Goal: Communication & Community: Answer question/provide support

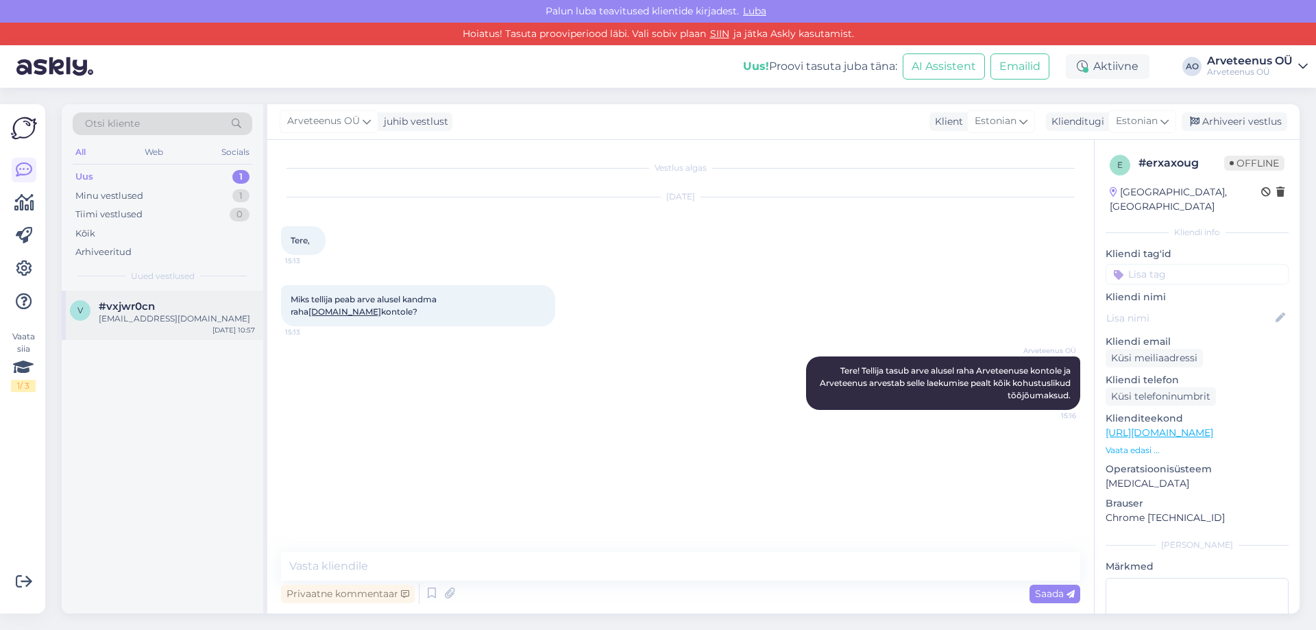
click at [149, 303] on span "#vxjwr0cn" at bounding box center [127, 306] width 56 height 12
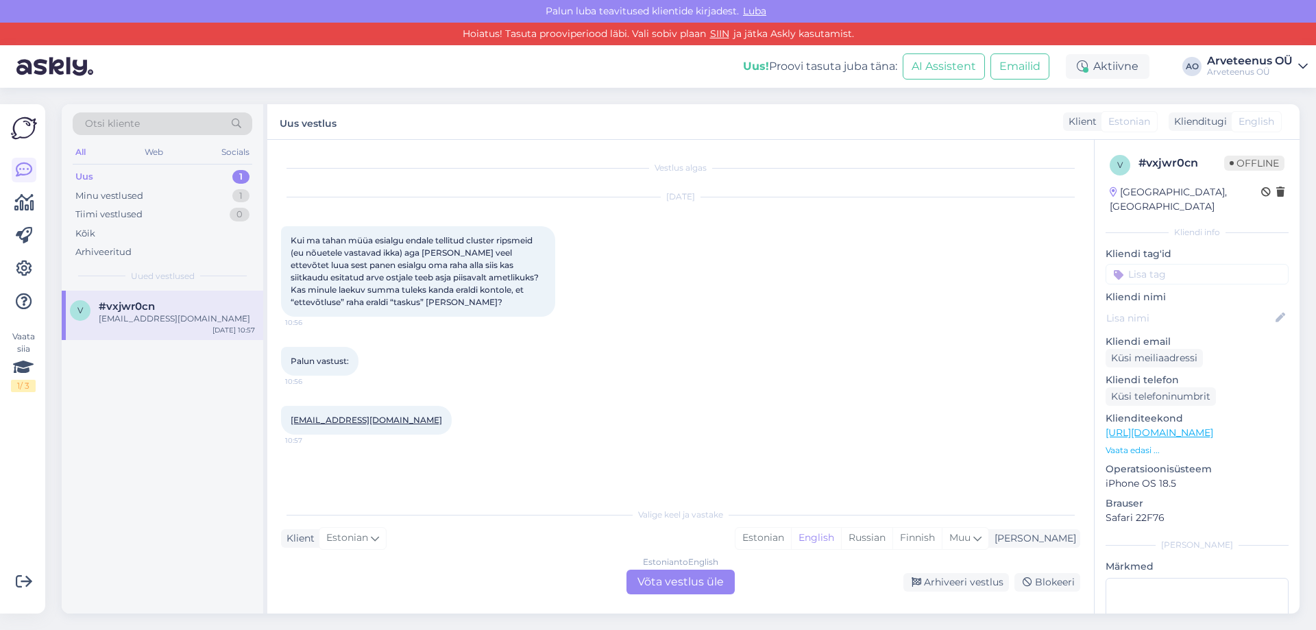
click at [180, 444] on div "v #vxjwr0cn [EMAIL_ADDRESS][DOMAIN_NAME] [DATE] 10:57" at bounding box center [163, 453] width 202 height 324
click at [600, 72] on div "Uus! Proovi tasuta [PERSON_NAME]: AI Assistent Emailid Aktiivne AO Arveteenus O…" at bounding box center [658, 66] width 1316 height 42
click at [208, 448] on div "v #vxjwr0cn [EMAIL_ADDRESS][DOMAIN_NAME] [DATE] 10:57" at bounding box center [163, 453] width 202 height 324
click at [132, 198] on div "Minu vestlused" at bounding box center [109, 196] width 68 height 14
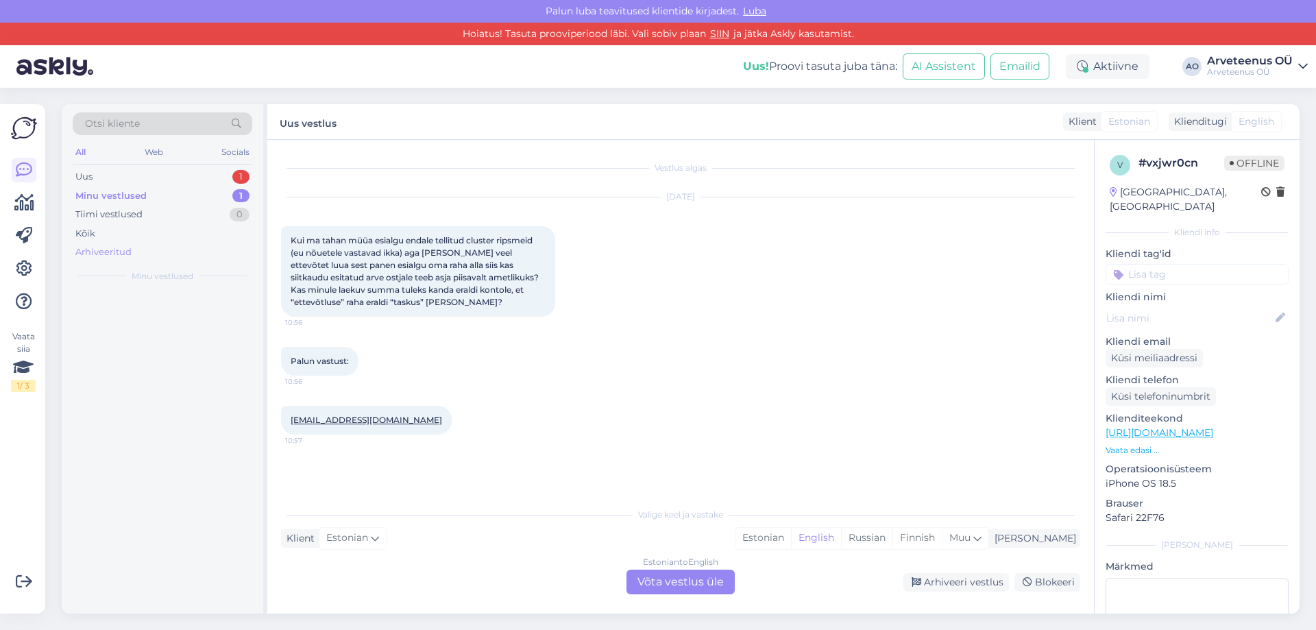
click at [117, 255] on div "Arhiveeritud" at bounding box center [103, 252] width 56 height 14
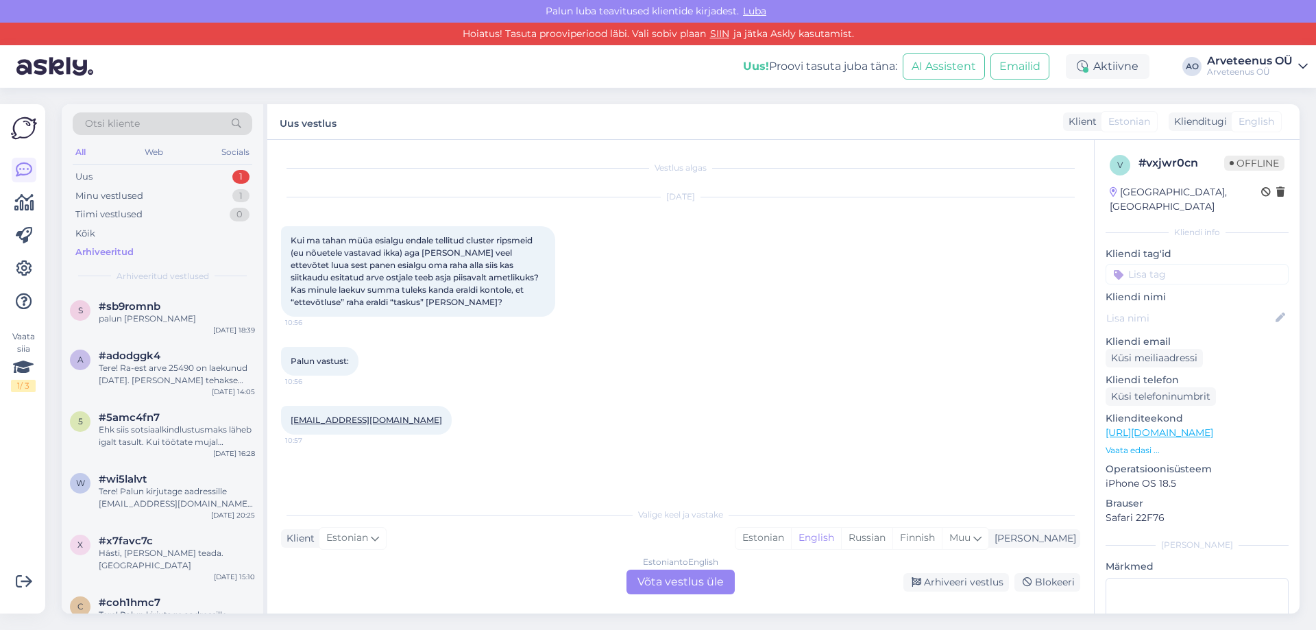
click at [159, 123] on div "Otsi kliente" at bounding box center [163, 123] width 180 height 23
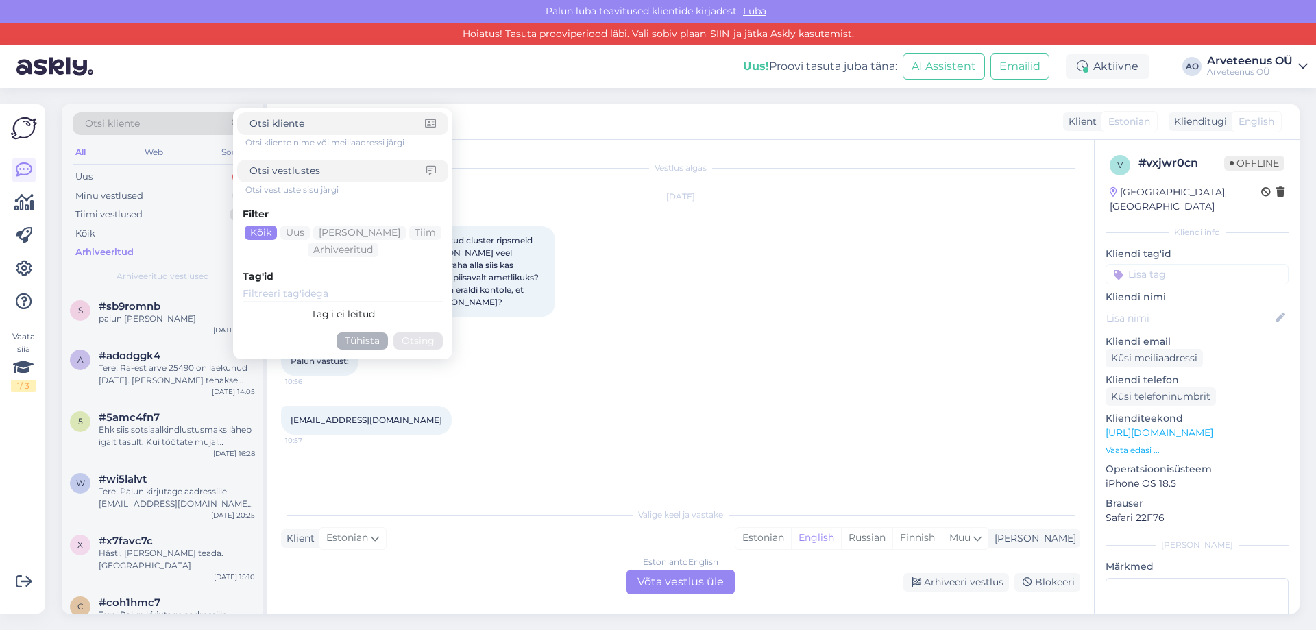
click at [312, 163] on div at bounding box center [342, 171] width 211 height 23
click at [311, 169] on input at bounding box center [338, 171] width 177 height 14
type input "teenuse"
click button "Otsing" at bounding box center [417, 340] width 49 height 17
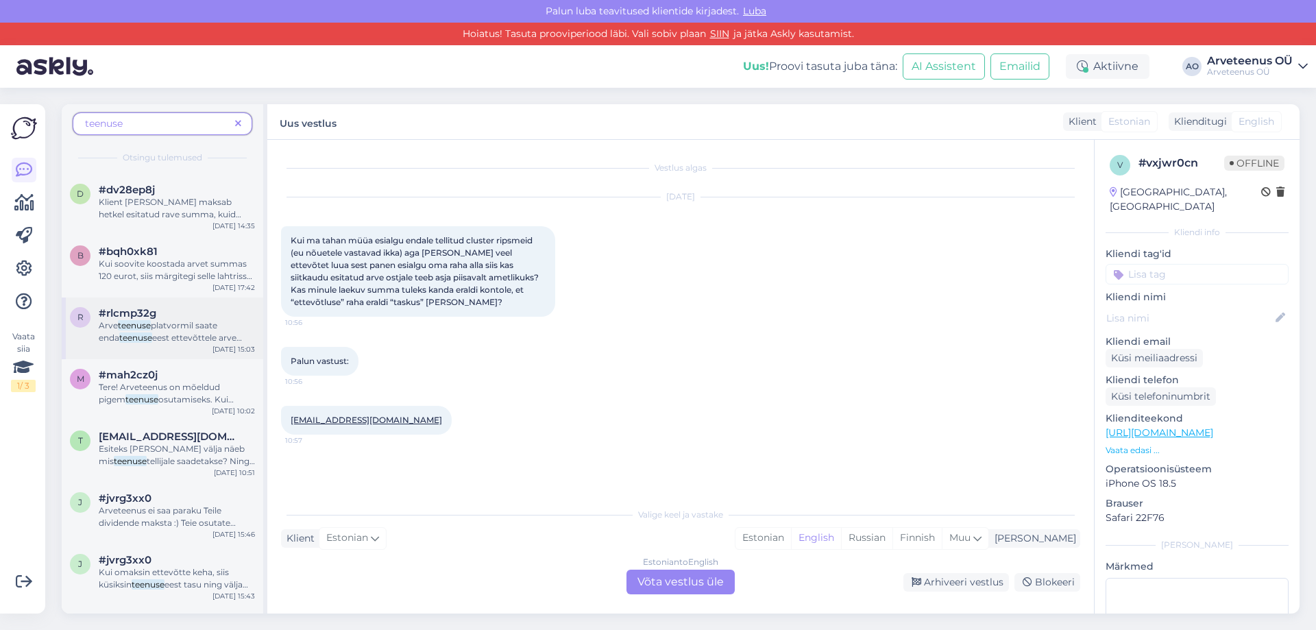
scroll to position [480, 0]
click at [177, 398] on span "osutamiseks. Kui tööriistu müüte, siis maksate samuti kõik tööjõumaksud (sotsia…" at bounding box center [174, 416] width 150 height 47
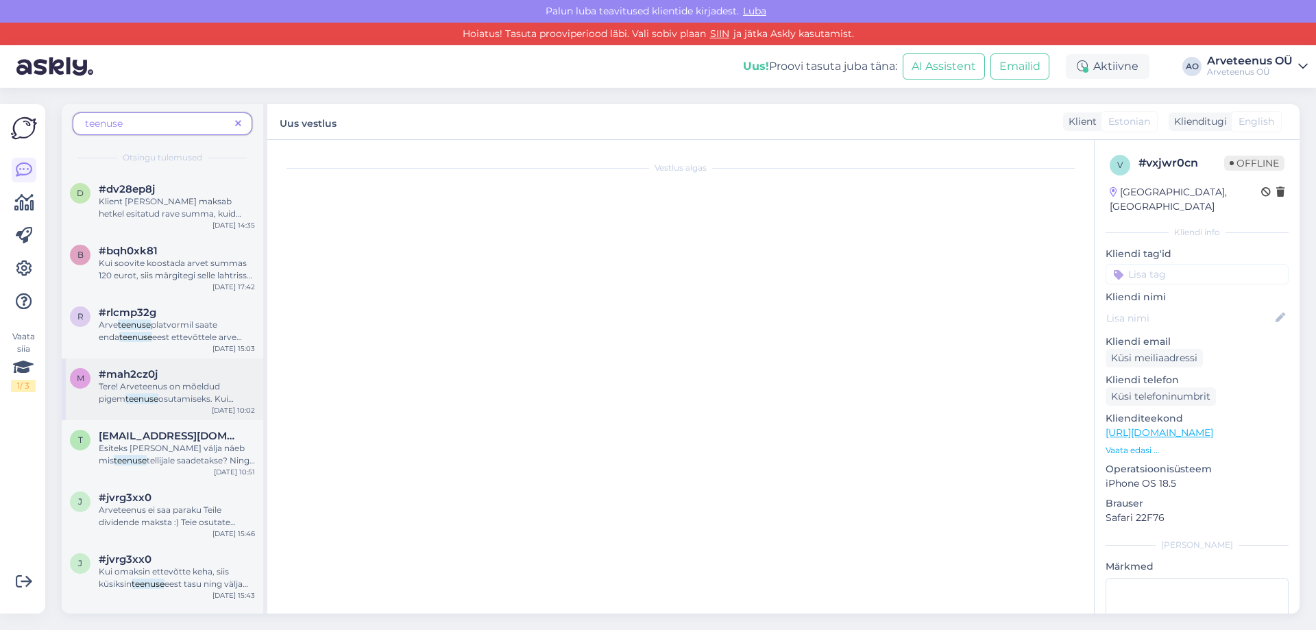
scroll to position [775, 0]
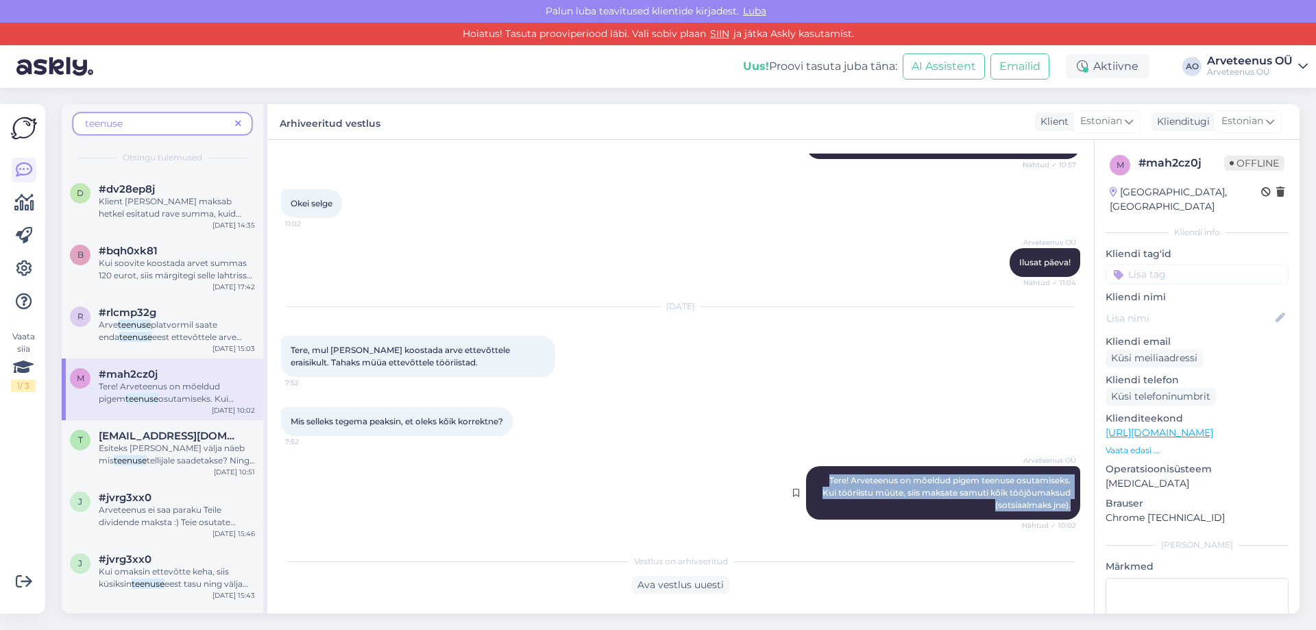
drag, startPoint x: 816, startPoint y: 478, endPoint x: 1063, endPoint y: 510, distance: 249.5
click at [1063, 510] on div "Arveteenus OÜ Tere! Arveteenus on mõeldud pigem teenuse osutamiseks. Kui töörii…" at bounding box center [943, 492] width 274 height 53
copy span "Tere! Arveteenus on mõeldud pigem teenuse osutamiseks. Kui tööriistu müüte, sii…"
click at [27, 167] on icon at bounding box center [24, 170] width 16 height 16
click at [31, 165] on icon at bounding box center [24, 170] width 16 height 16
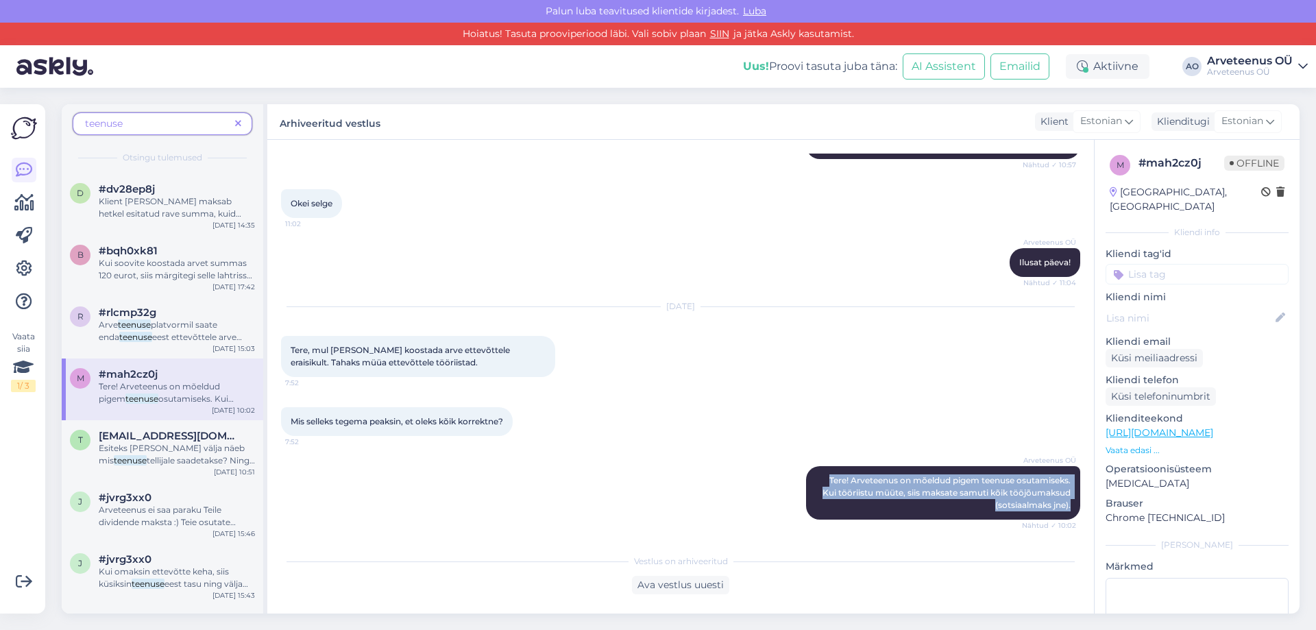
click at [237, 127] on icon at bounding box center [238, 124] width 6 height 10
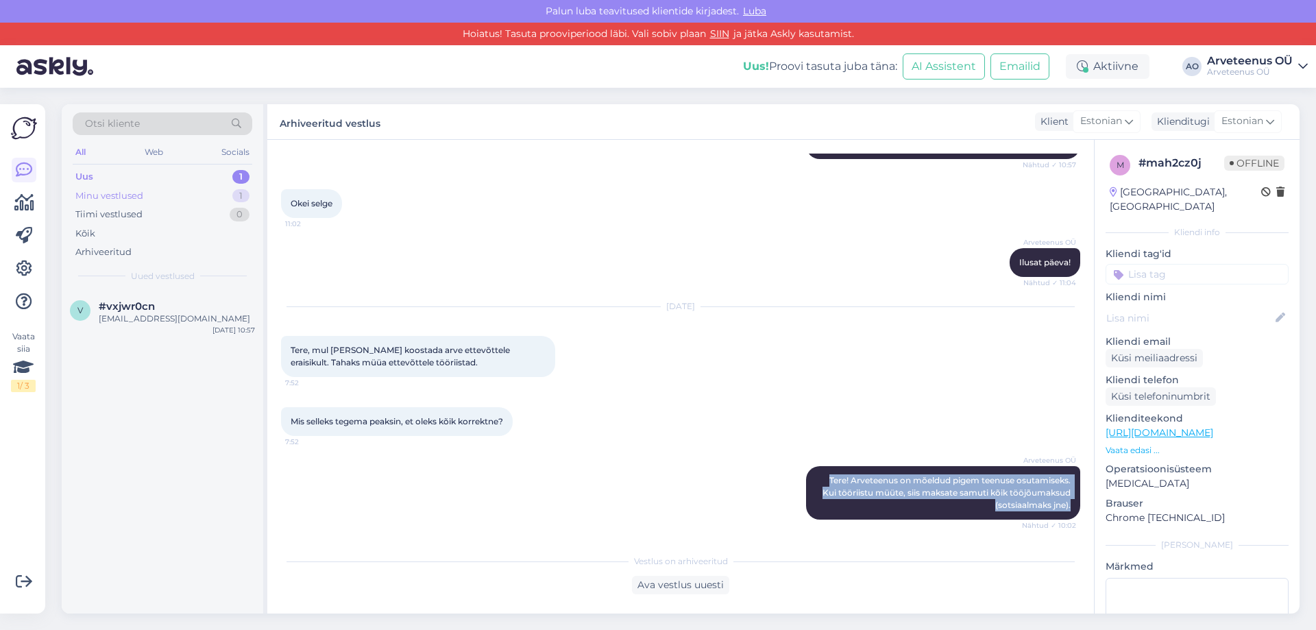
click at [136, 195] on div "Minu vestlused" at bounding box center [109, 196] width 68 height 14
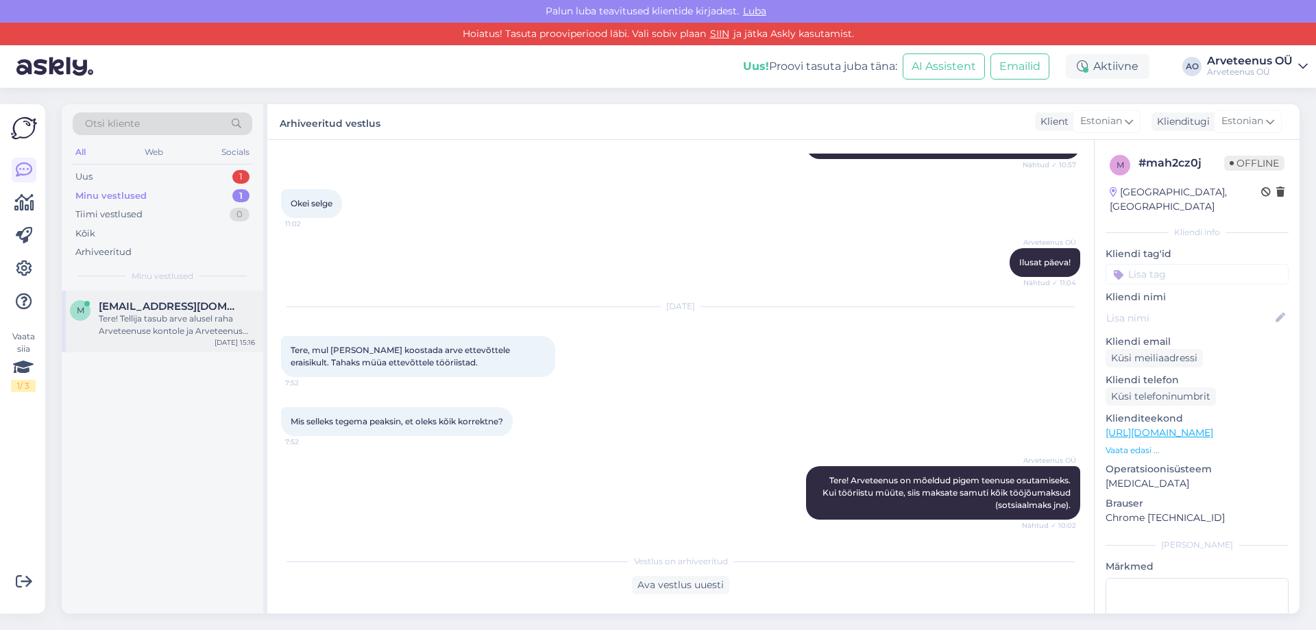
click at [171, 329] on div "Tere! Tellija tasub arve alusel raha Arveteenuse kontole ja Arveteenus arvestab…" at bounding box center [177, 325] width 156 height 25
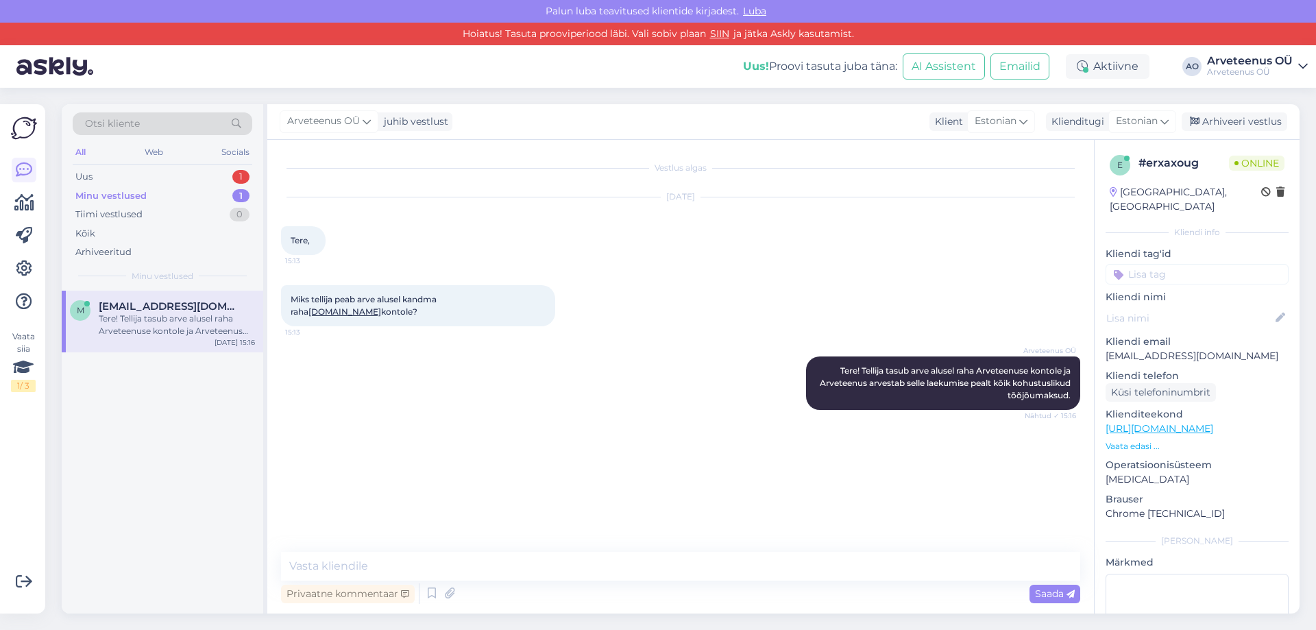
click at [198, 406] on div "m [EMAIL_ADDRESS][DOMAIN_NAME] Tere! Tellija tasub arve alusel raha Arveteenuse…" at bounding box center [163, 453] width 202 height 324
click at [136, 179] on div "Uus 1" at bounding box center [163, 176] width 180 height 19
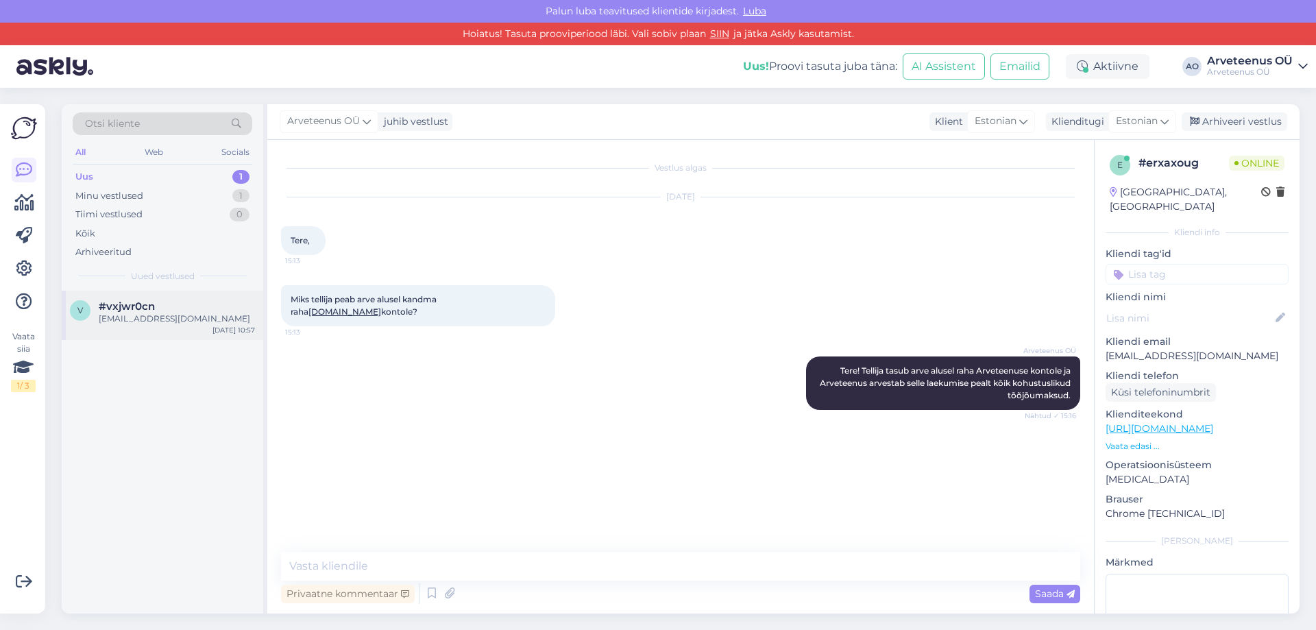
click at [166, 306] on div "#vxjwr0cn" at bounding box center [177, 306] width 156 height 12
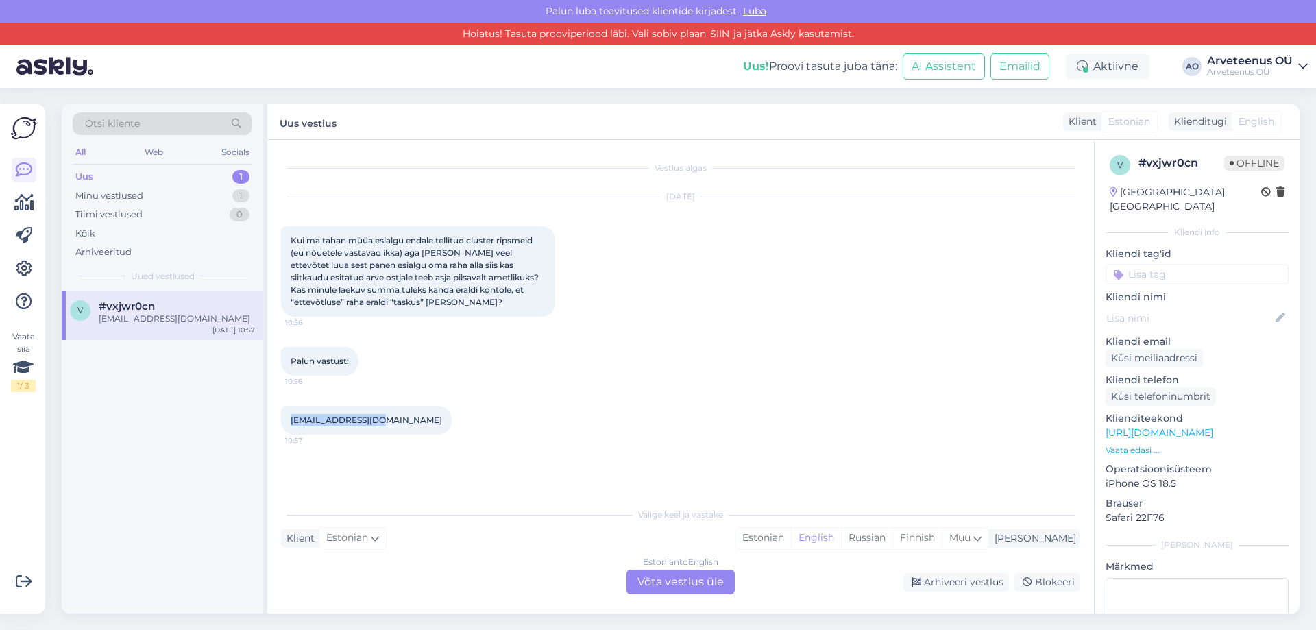
drag, startPoint x: 379, startPoint y: 422, endPoint x: 289, endPoint y: 422, distance: 89.8
click at [289, 422] on div "[EMAIL_ADDRESS][DOMAIN_NAME] 10:57" at bounding box center [366, 420] width 171 height 29
copy link "[EMAIL_ADDRESS][DOMAIN_NAME]"
click at [143, 383] on div "v #vxjwr0cn [EMAIL_ADDRESS][DOMAIN_NAME] [DATE] 10:57" at bounding box center [163, 453] width 202 height 324
click at [791, 542] on div "Estonian" at bounding box center [763, 538] width 56 height 21
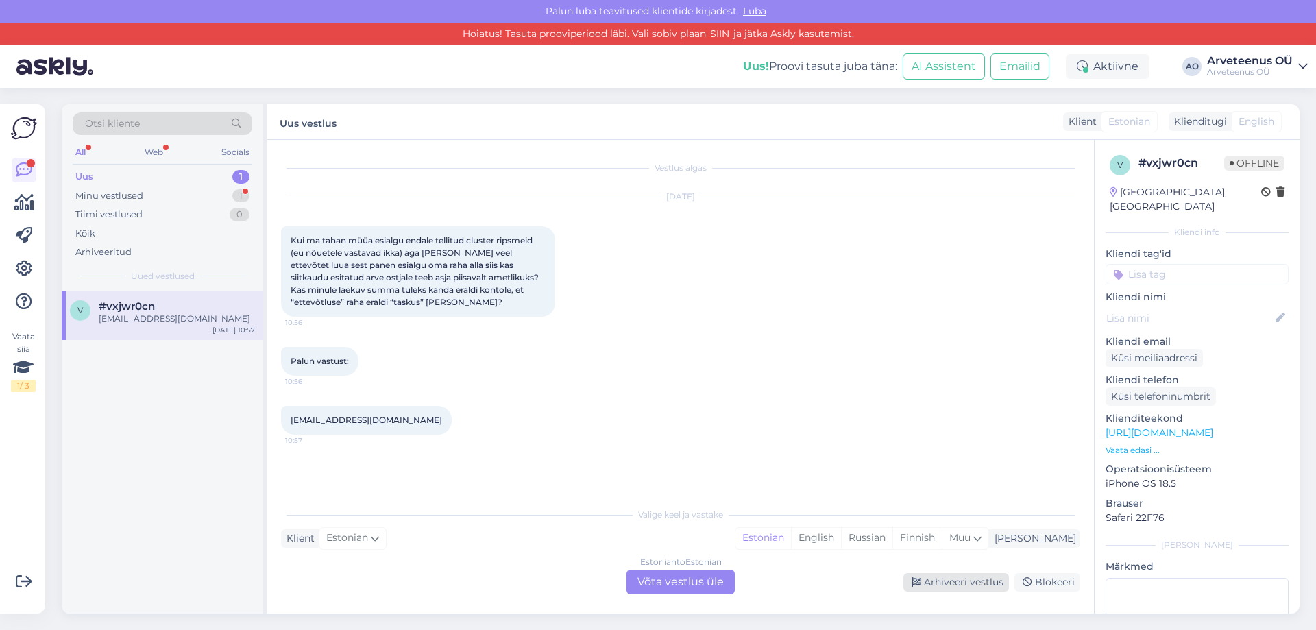
click at [962, 586] on div "Arhiveeri vestlus" at bounding box center [956, 582] width 106 height 19
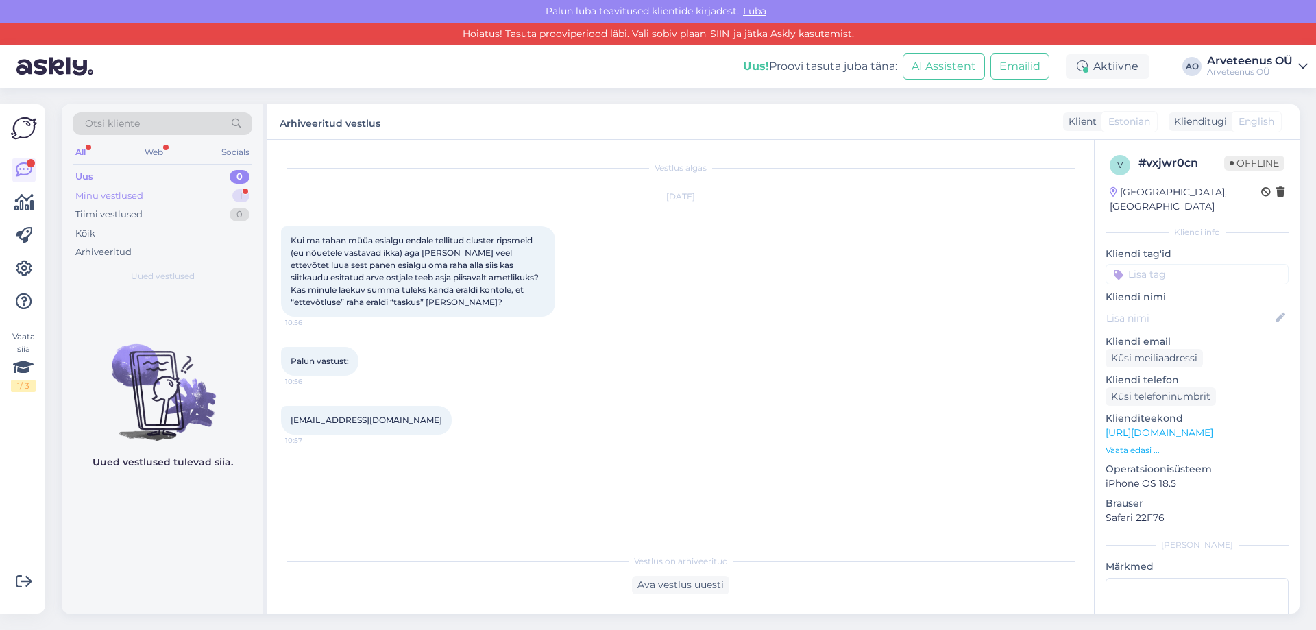
click at [172, 193] on div "Minu vestlused 1" at bounding box center [163, 195] width 180 height 19
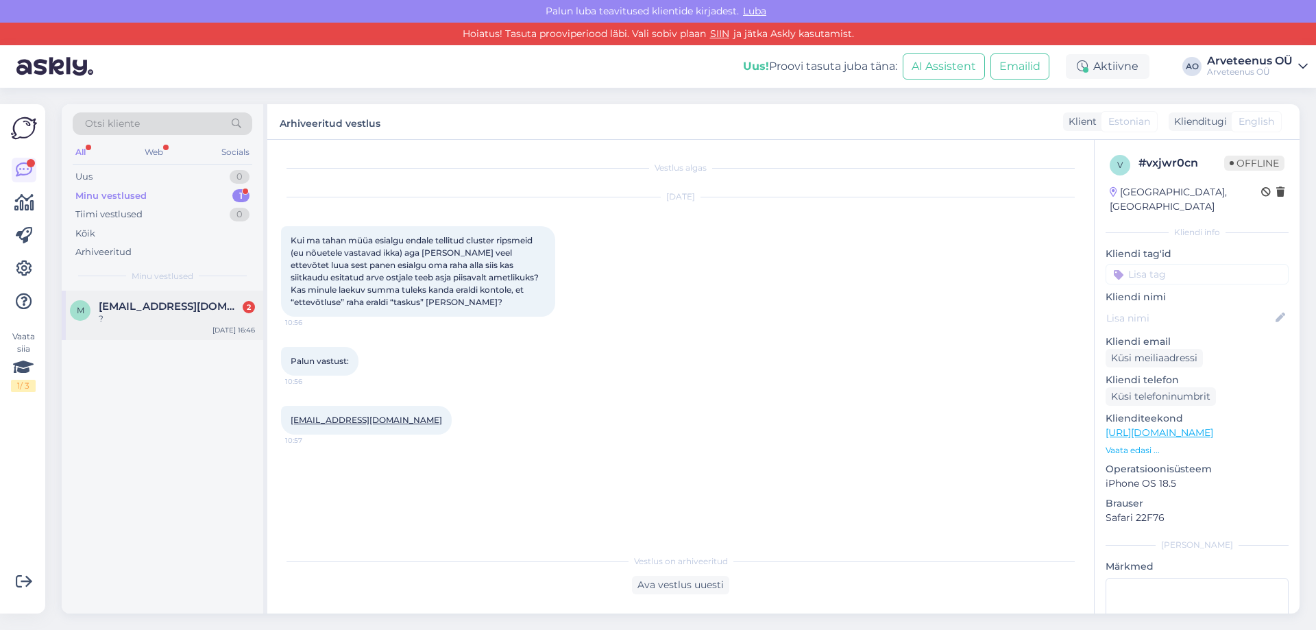
click at [173, 304] on span "[EMAIL_ADDRESS][DOMAIN_NAME]" at bounding box center [170, 306] width 143 height 12
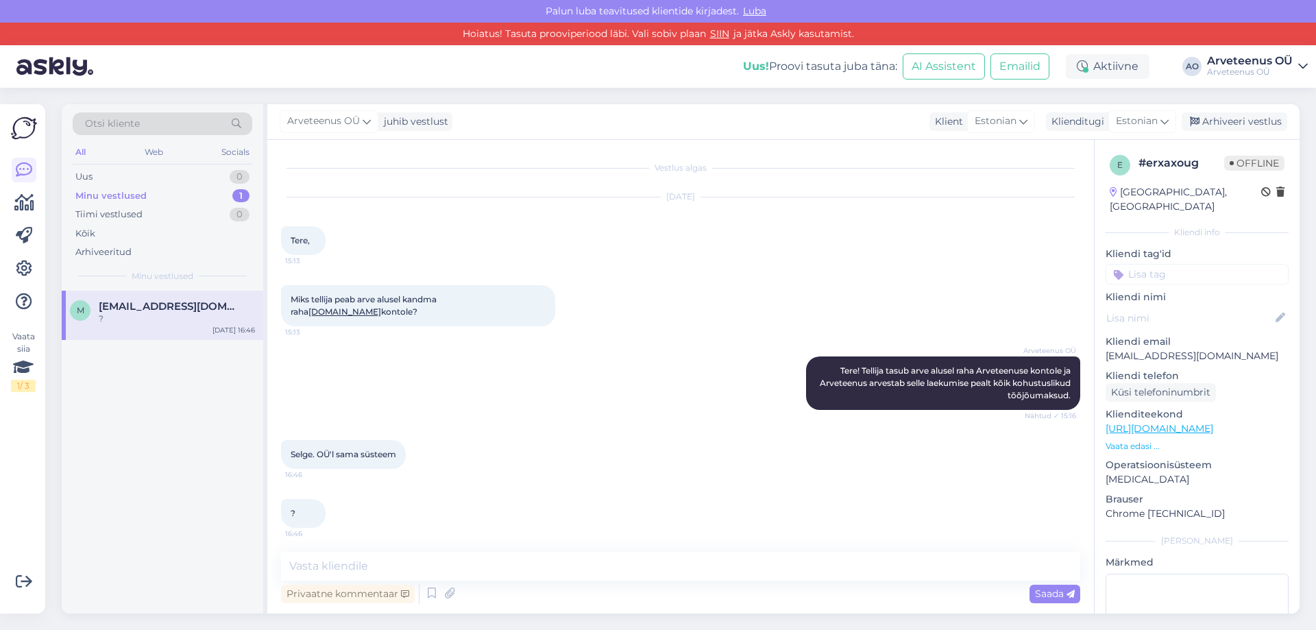
scroll to position [3, 0]
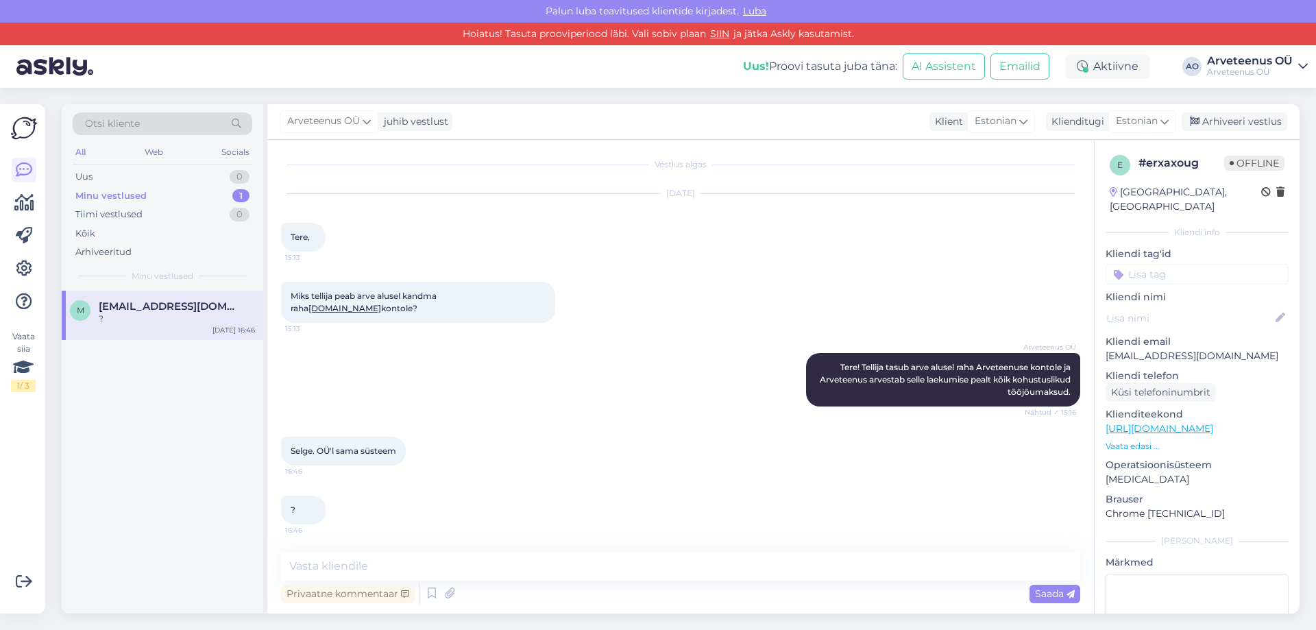
click at [187, 421] on div "m [EMAIL_ADDRESS][DOMAIN_NAME] ? [DATE] 16:46" at bounding box center [163, 453] width 202 height 324
click at [337, 565] on textarea at bounding box center [680, 566] width 799 height 29
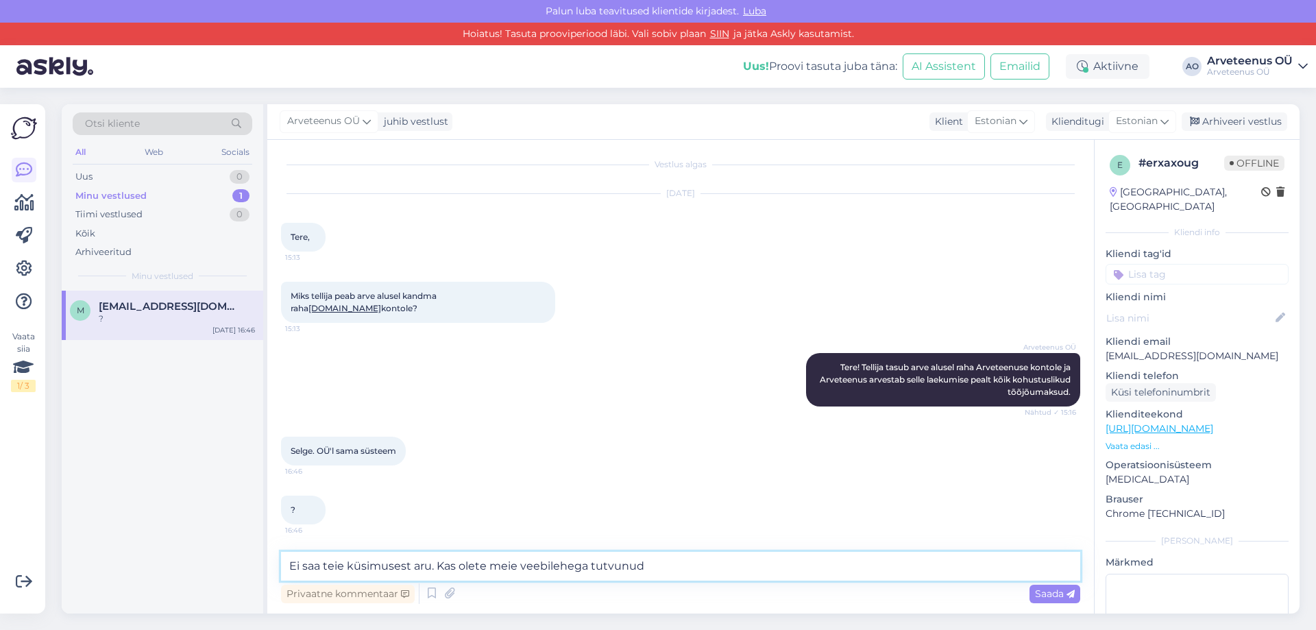
type textarea "Ei saa teie küsimusest aru. Kas olete meie veebilehega tutvunud?"
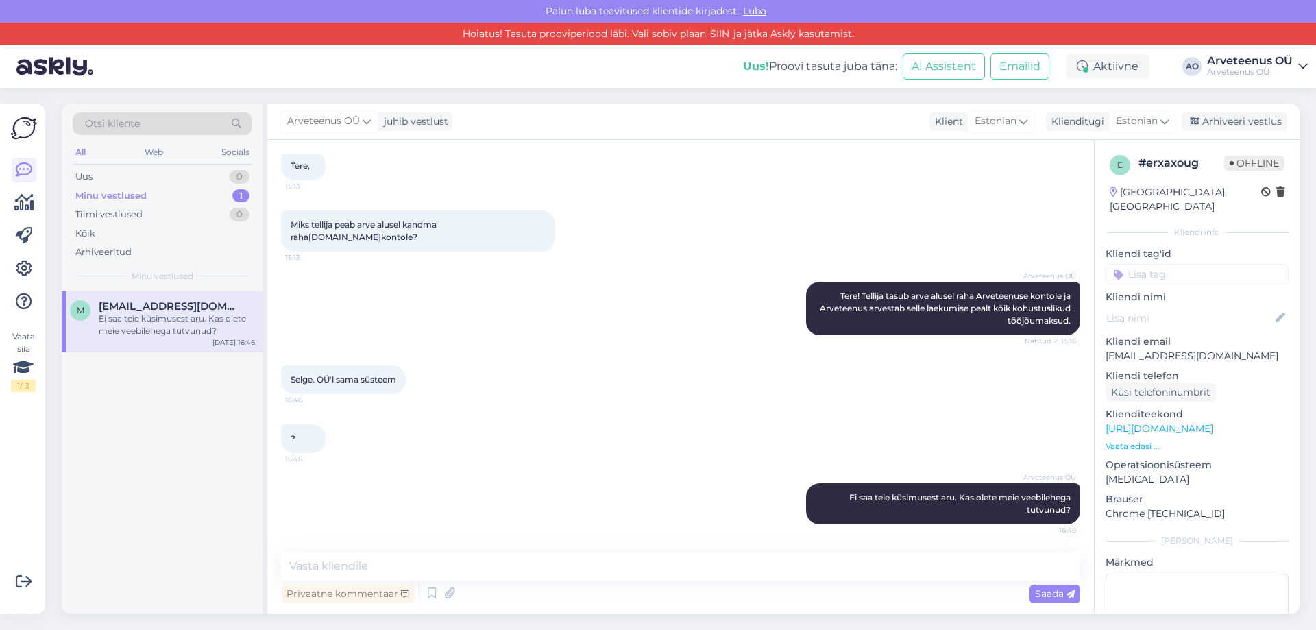
click at [213, 493] on div "m [EMAIL_ADDRESS][DOMAIN_NAME] Ei saa teie küsimusest aru. Kas olete meie veebi…" at bounding box center [163, 453] width 202 height 324
click at [353, 574] on textarea at bounding box center [680, 566] width 799 height 29
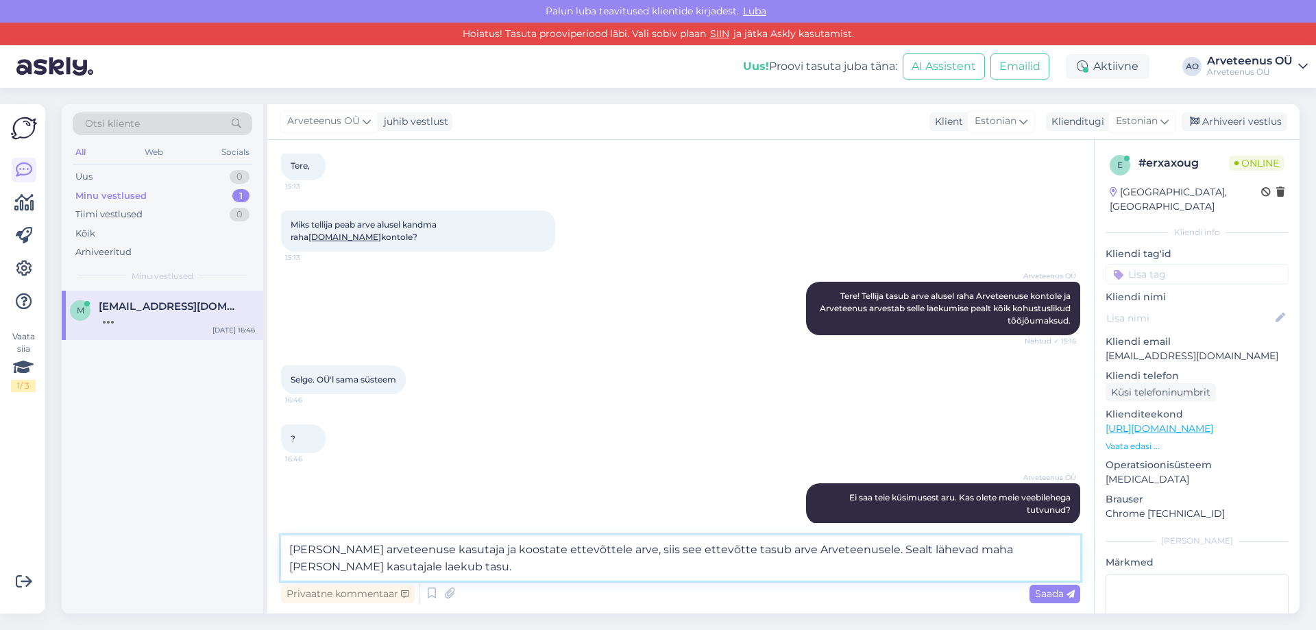
click at [1033, 552] on textarea "[PERSON_NAME] arveteenuse kasutaja ja koostate ettevõttele arve, siis see ettev…" at bounding box center [680, 557] width 799 height 45
drag, startPoint x: 384, startPoint y: 569, endPoint x: 294, endPoint y: 574, distance: 89.9
click at [293, 574] on textarea "[PERSON_NAME] arveteenuse kasutaja ja koostate ettevõttele arve, siis see ettev…" at bounding box center [680, 557] width 799 height 45
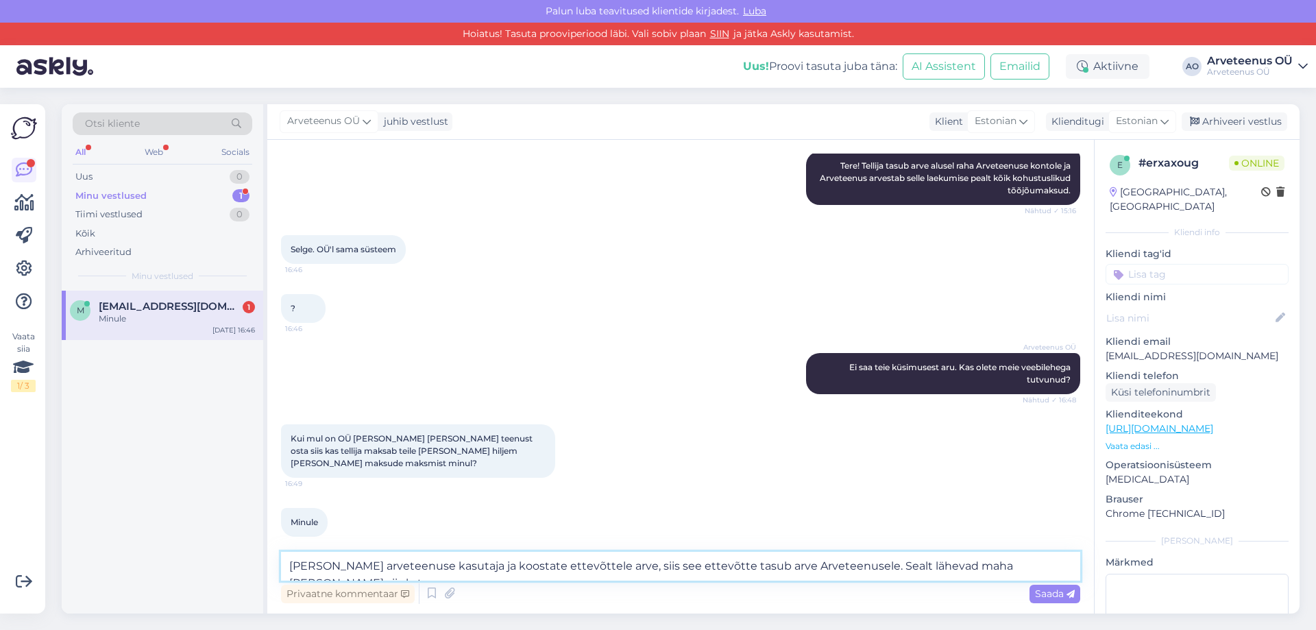
scroll to position [221, 0]
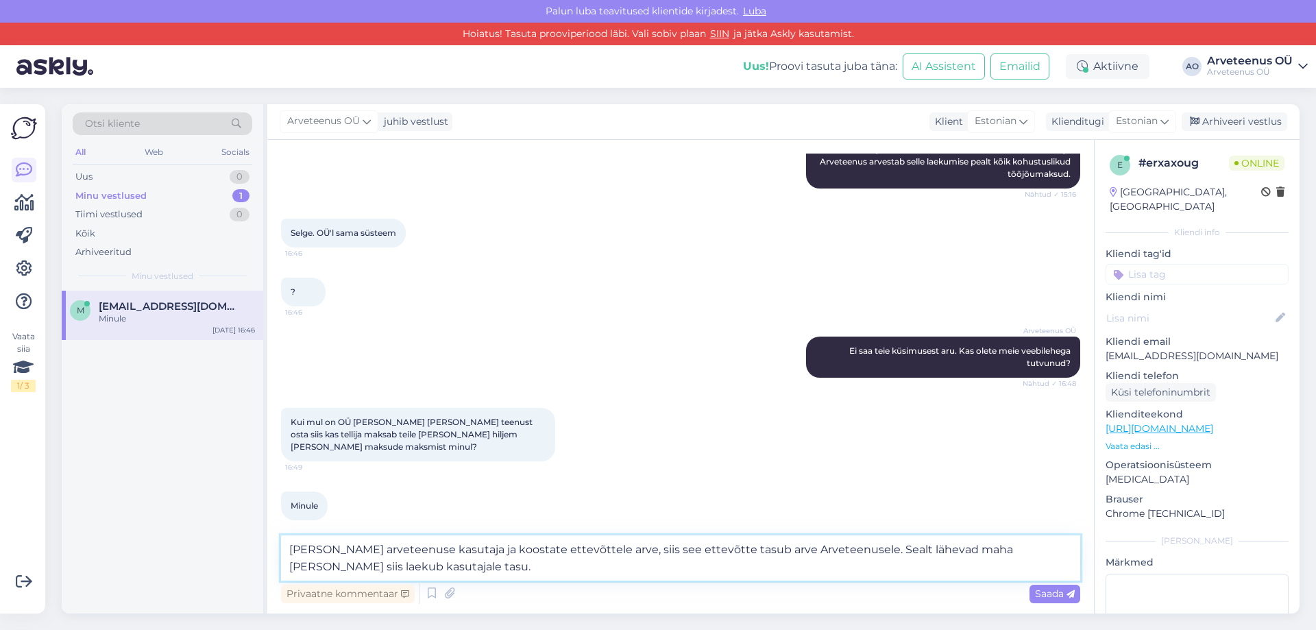
click at [441, 562] on textarea "[PERSON_NAME] arveteenuse kasutaja ja koostate ettevõttele arve, siis see ettev…" at bounding box center [680, 557] width 799 height 45
click at [439, 569] on textarea "[PERSON_NAME] arveteenuse kasutaja ja koostate ettevõttele arve, siis see ettev…" at bounding box center [680, 557] width 799 height 45
type textarea "[PERSON_NAME] arveteenuse kasutaja ja koostate ettevõttele arve, siis see ettev…"
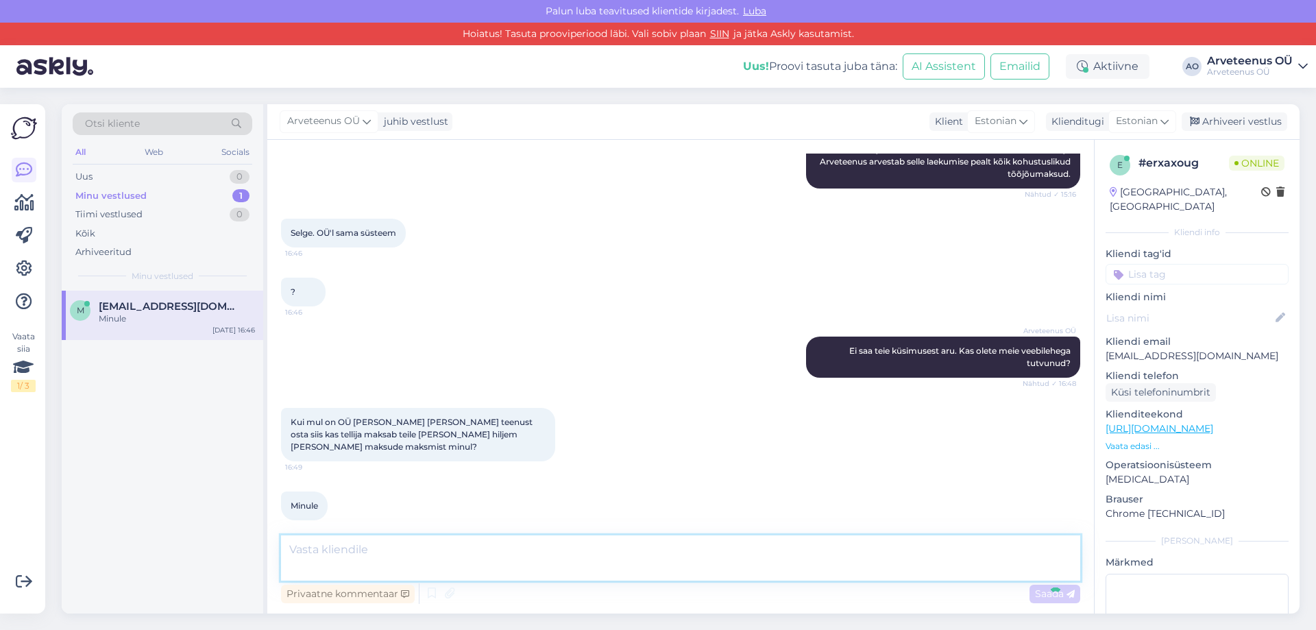
scroll to position [313, 0]
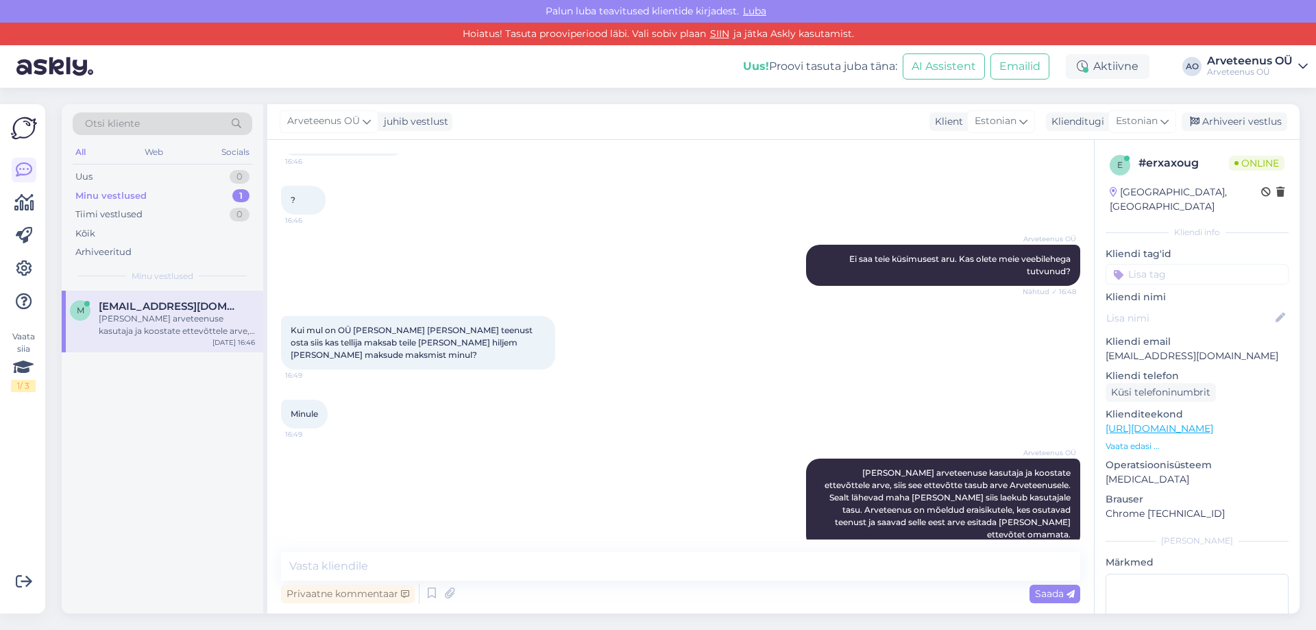
click at [141, 507] on div "m [EMAIL_ADDRESS][DOMAIN_NAME] [PERSON_NAME] arveteenuse kasutaja ja koostate e…" at bounding box center [163, 453] width 202 height 324
click at [171, 514] on div "m [EMAIL_ADDRESS][DOMAIN_NAME] [PERSON_NAME] arveteenuse kasutaja ja koostate e…" at bounding box center [163, 453] width 202 height 324
click at [321, 563] on textarea at bounding box center [680, 566] width 799 height 29
click at [149, 509] on div "m [EMAIL_ADDRESS][DOMAIN_NAME] [PERSON_NAME] arveteenuse kasutaja ja koostate e…" at bounding box center [163, 453] width 202 height 324
click at [202, 537] on div "m [EMAIL_ADDRESS][DOMAIN_NAME] [PERSON_NAME] arveteenuse kasutaja ja koostate e…" at bounding box center [163, 453] width 202 height 324
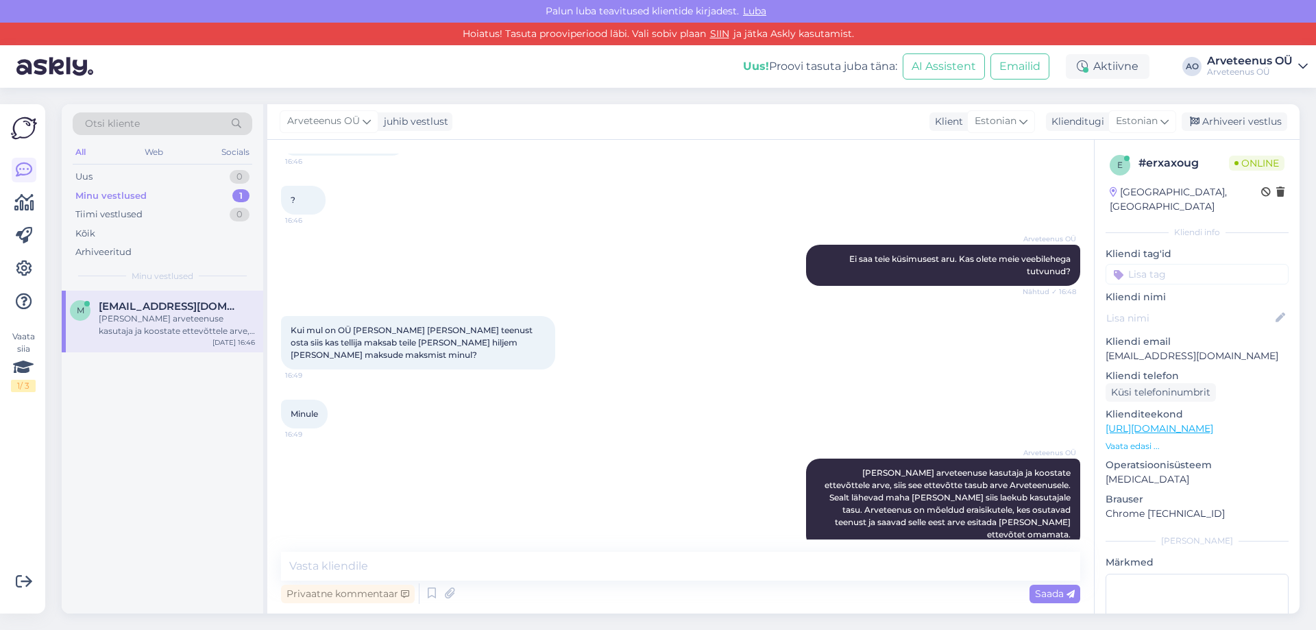
click at [212, 537] on div "m [EMAIL_ADDRESS][DOMAIN_NAME] [PERSON_NAME] arveteenuse kasutaja ja koostate e…" at bounding box center [163, 453] width 202 height 324
click at [350, 572] on textarea at bounding box center [680, 566] width 799 height 29
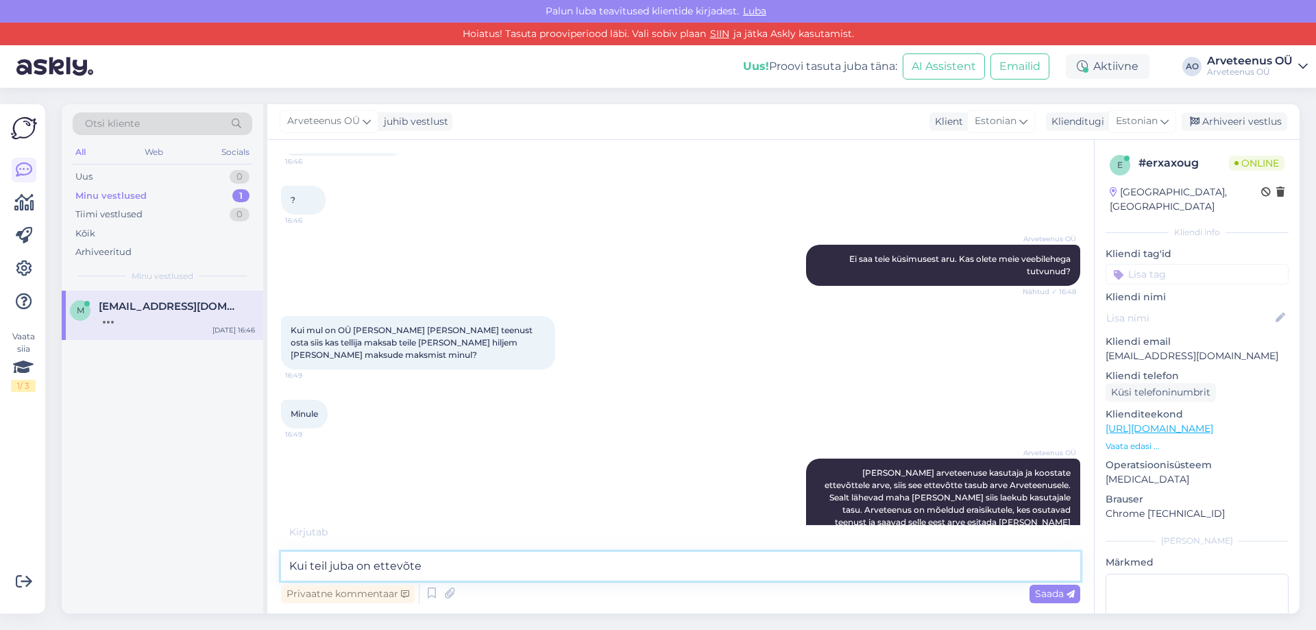
scroll to position [328, 0]
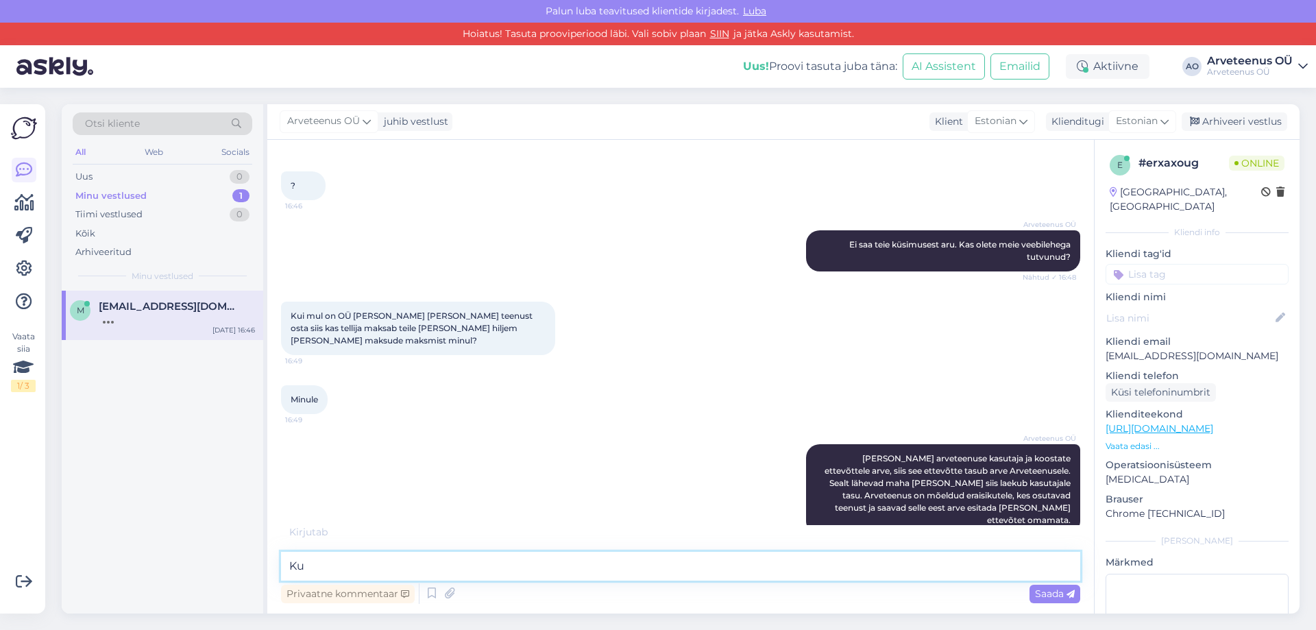
type textarea "K"
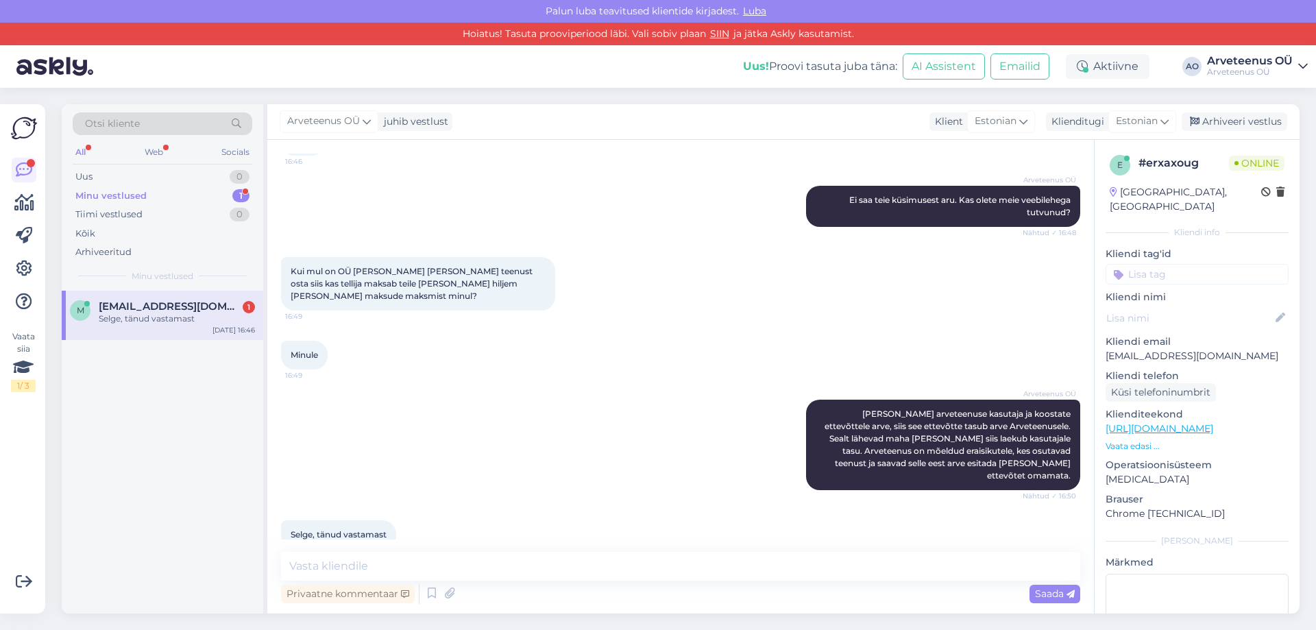
click at [228, 496] on div "m [EMAIL_ADDRESS][DOMAIN_NAME] 1 Selge, tänud vastamast [DATE] 16:46" at bounding box center [163, 453] width 202 height 324
click at [141, 572] on div "m [EMAIL_ADDRESS][DOMAIN_NAME] 1 Selge, tänud vastamast [DATE] 16:46" at bounding box center [163, 453] width 202 height 324
click at [350, 579] on textarea at bounding box center [680, 566] width 799 height 29
type textarea "Ilusat päeva jätku!"
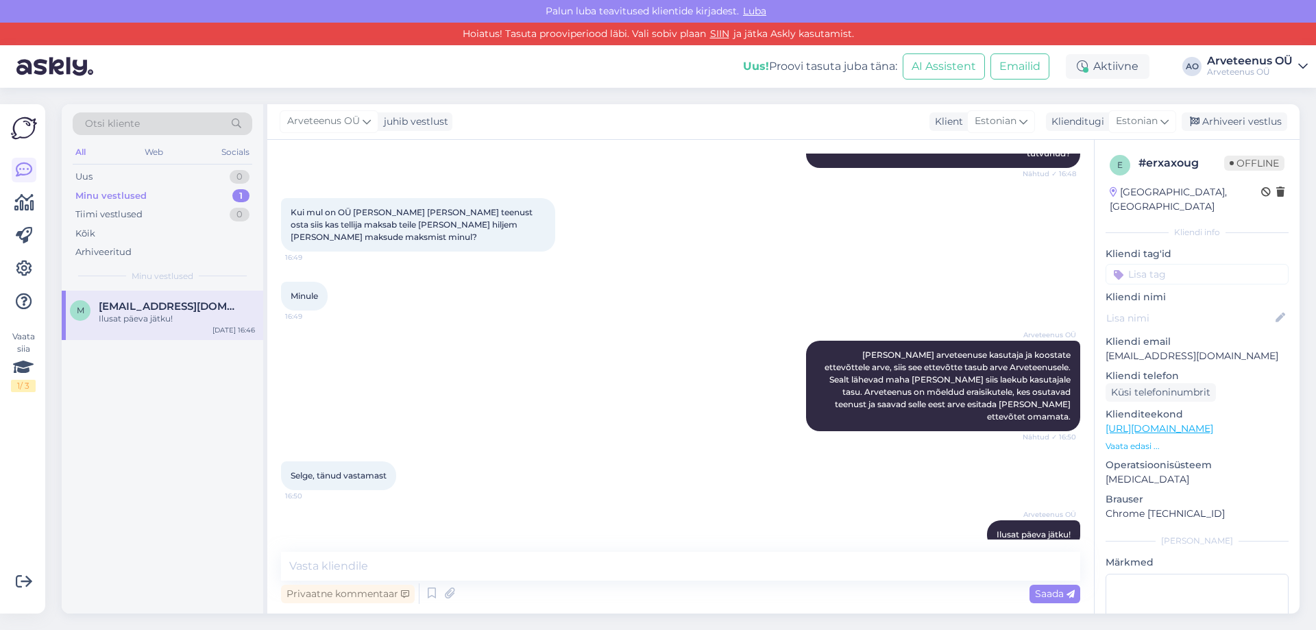
click at [181, 507] on div "m [EMAIL_ADDRESS][DOMAIN_NAME] Ilusat päeva jätku! [DATE] 16:46" at bounding box center [163, 453] width 202 height 324
